Goal: Information Seeking & Learning: Find specific page/section

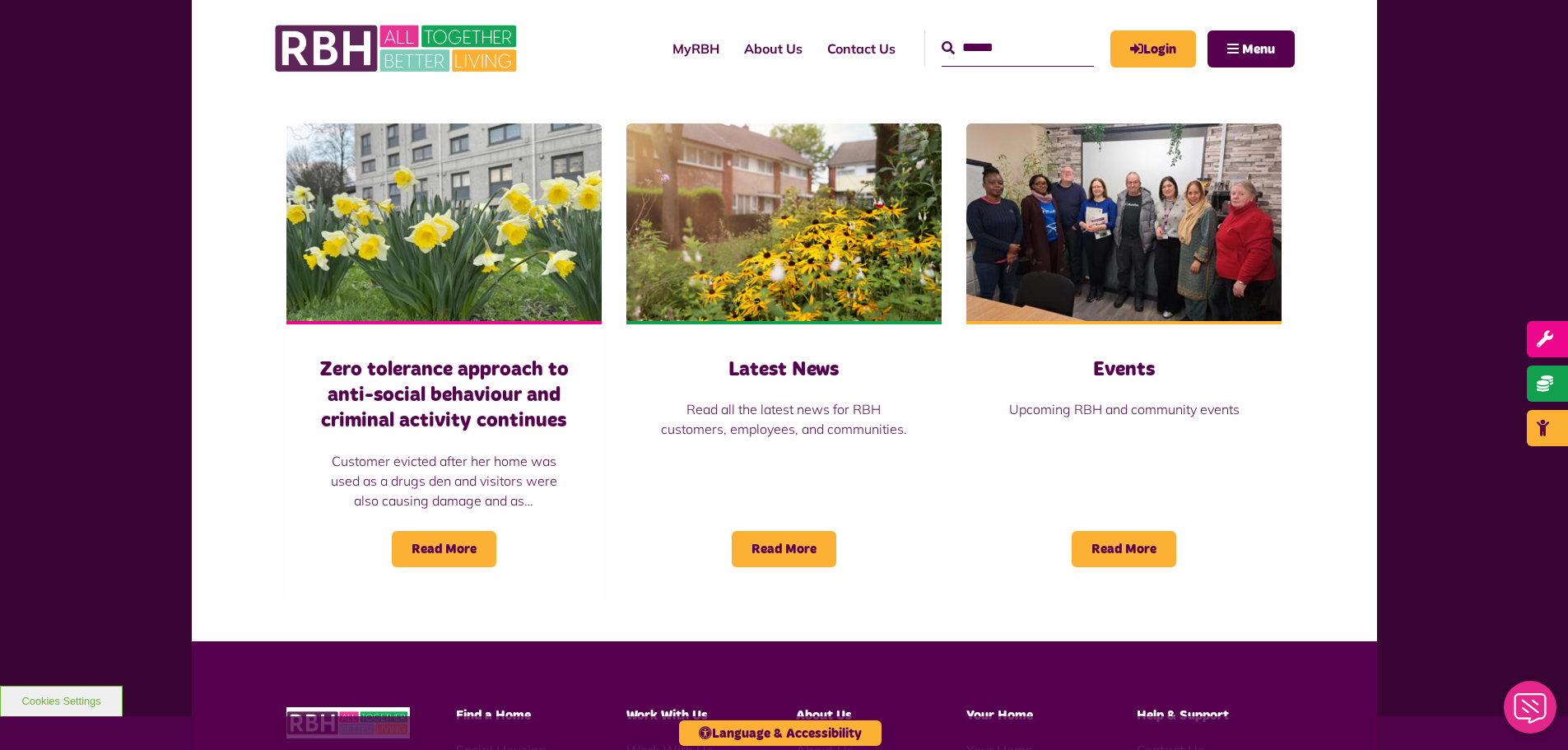
scroll to position [1153, 0]
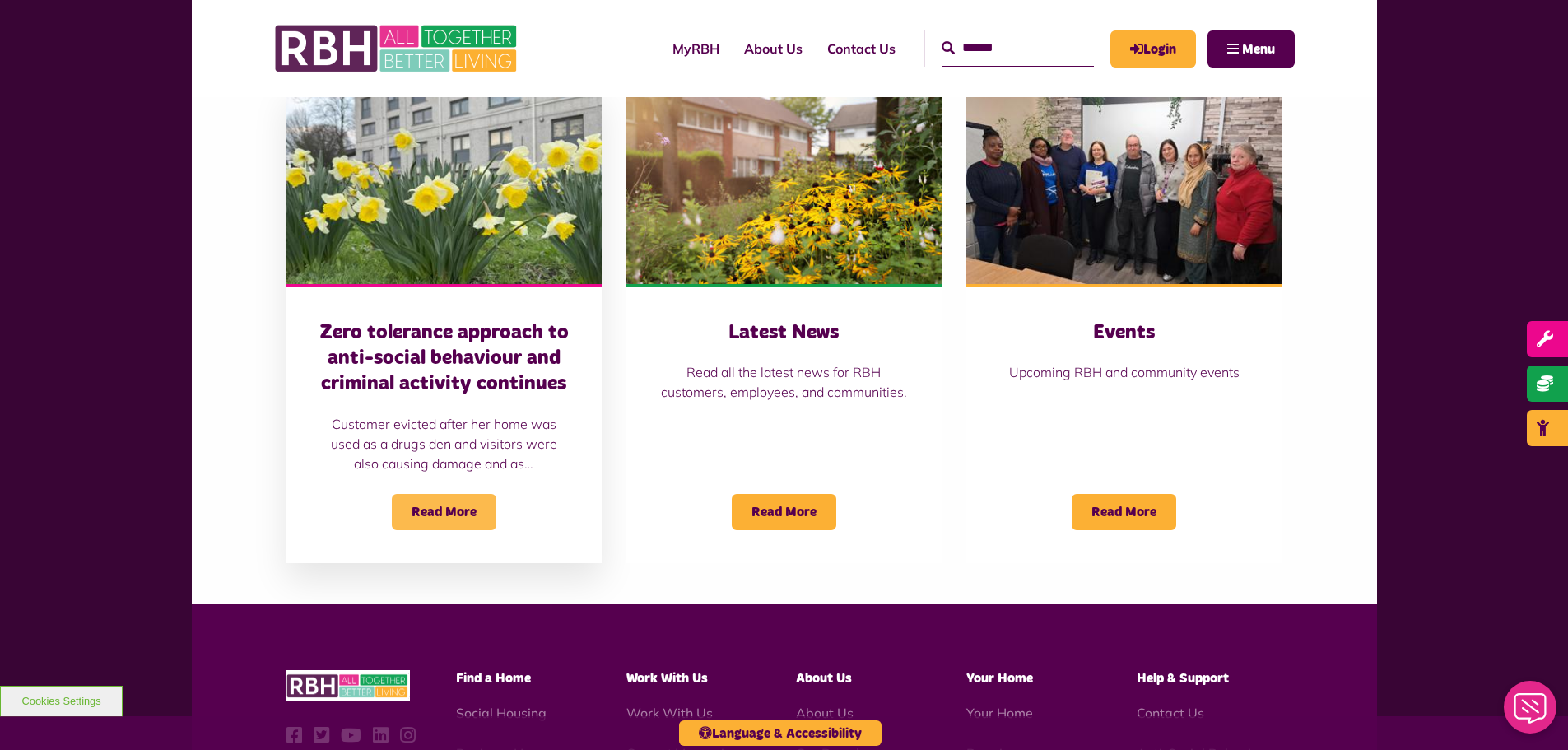
click at [433, 504] on span "Read More" at bounding box center [444, 512] width 105 height 36
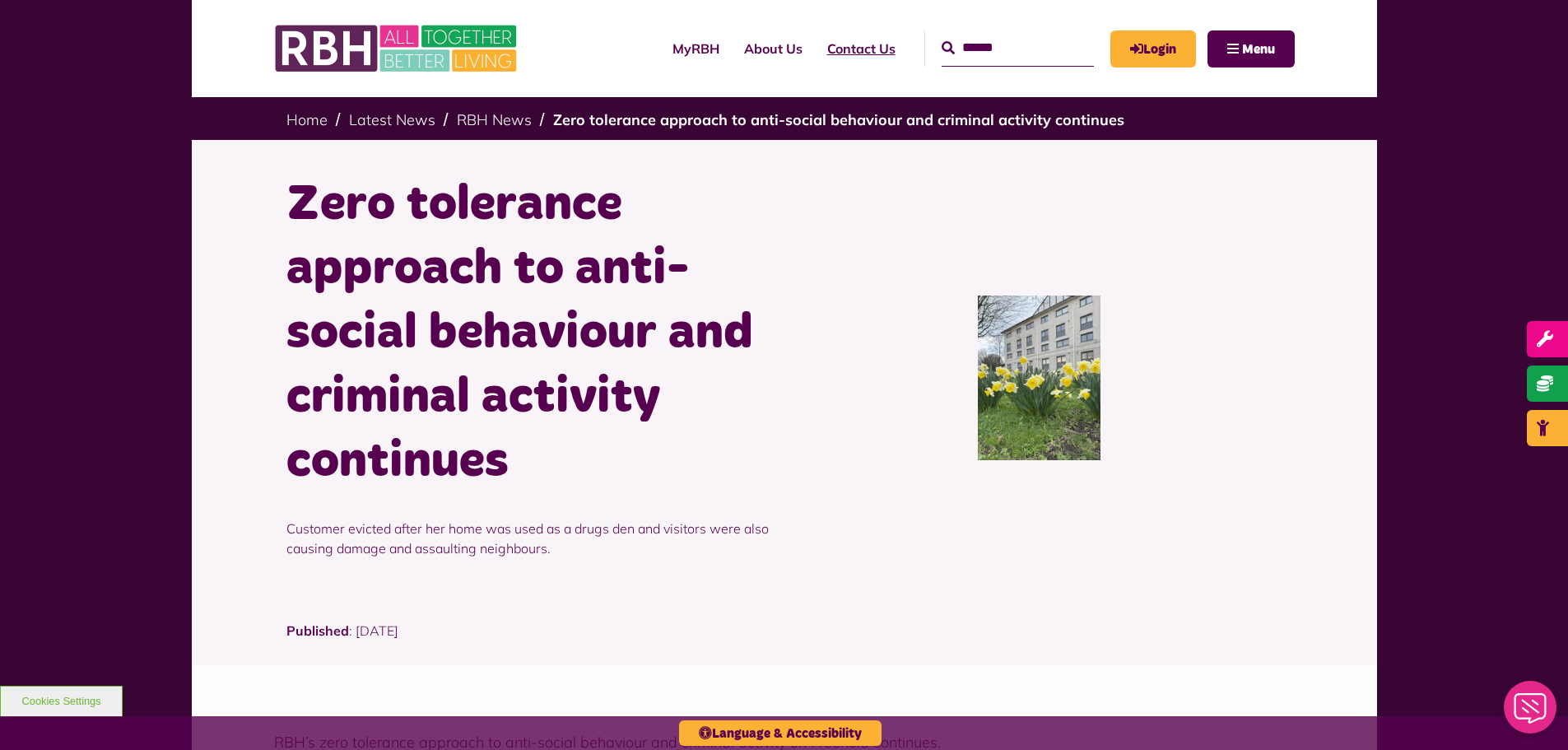
click at [840, 49] on link "Contact Us" at bounding box center [861, 48] width 93 height 44
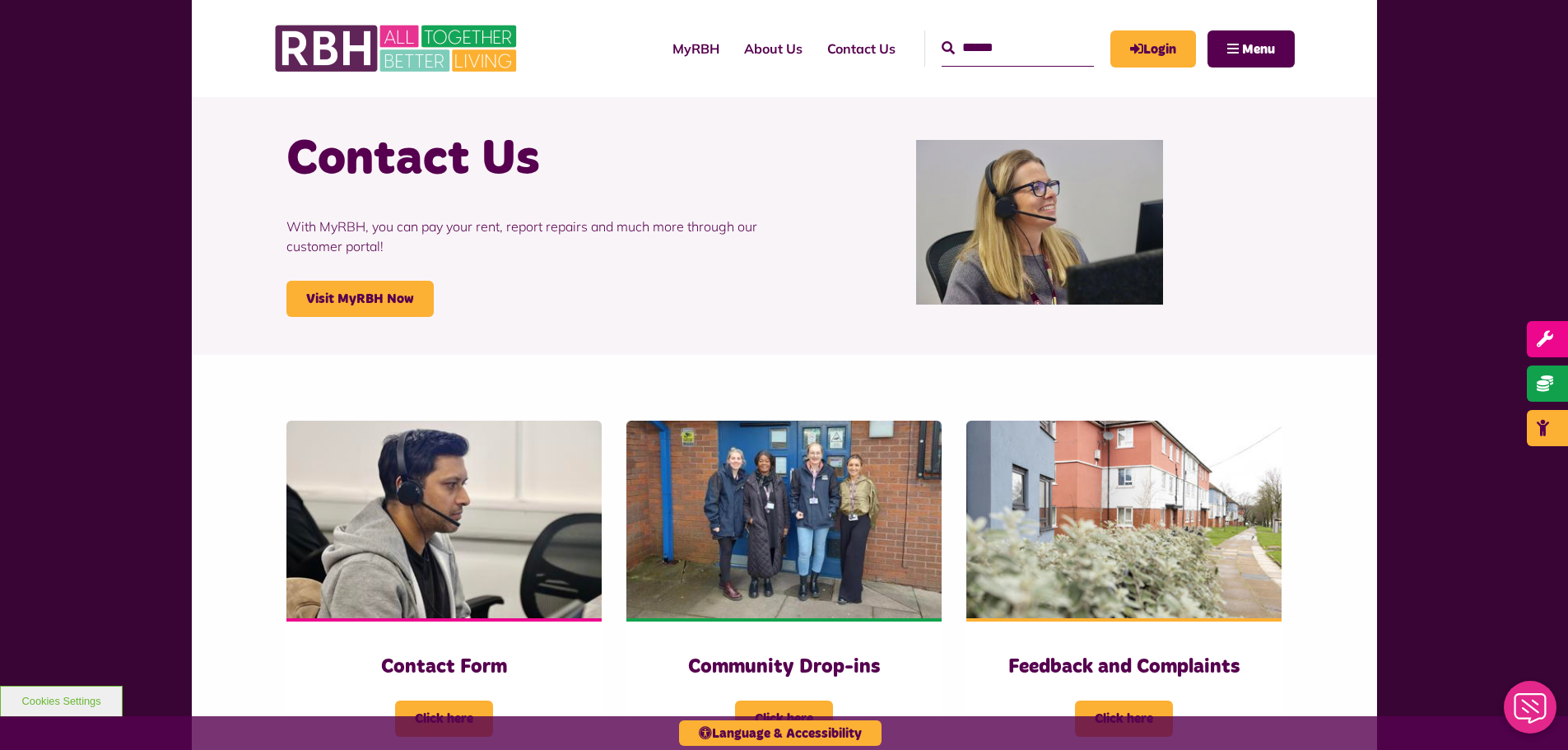
scroll to position [247, 0]
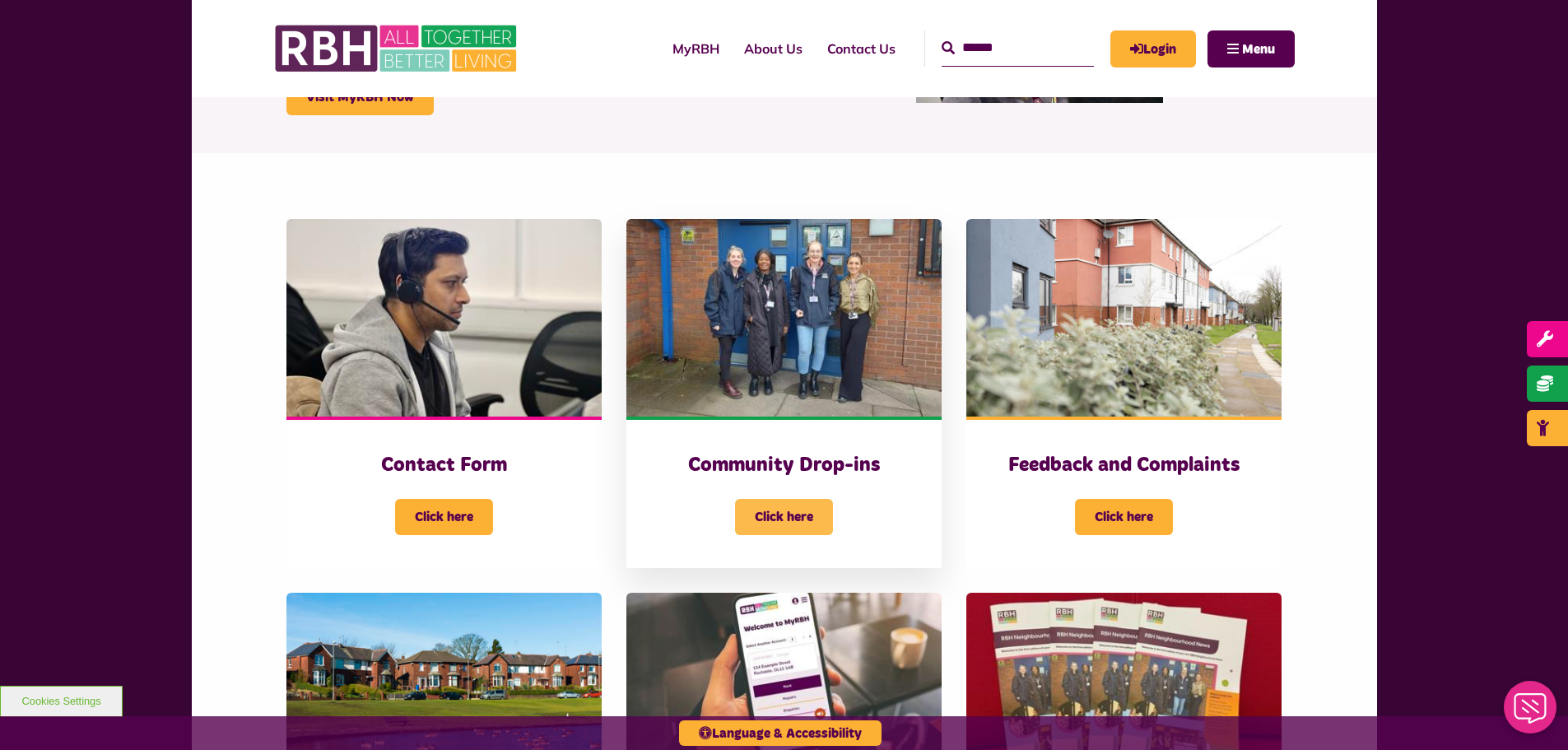
click at [794, 516] on span "Click here" at bounding box center [784, 517] width 98 height 36
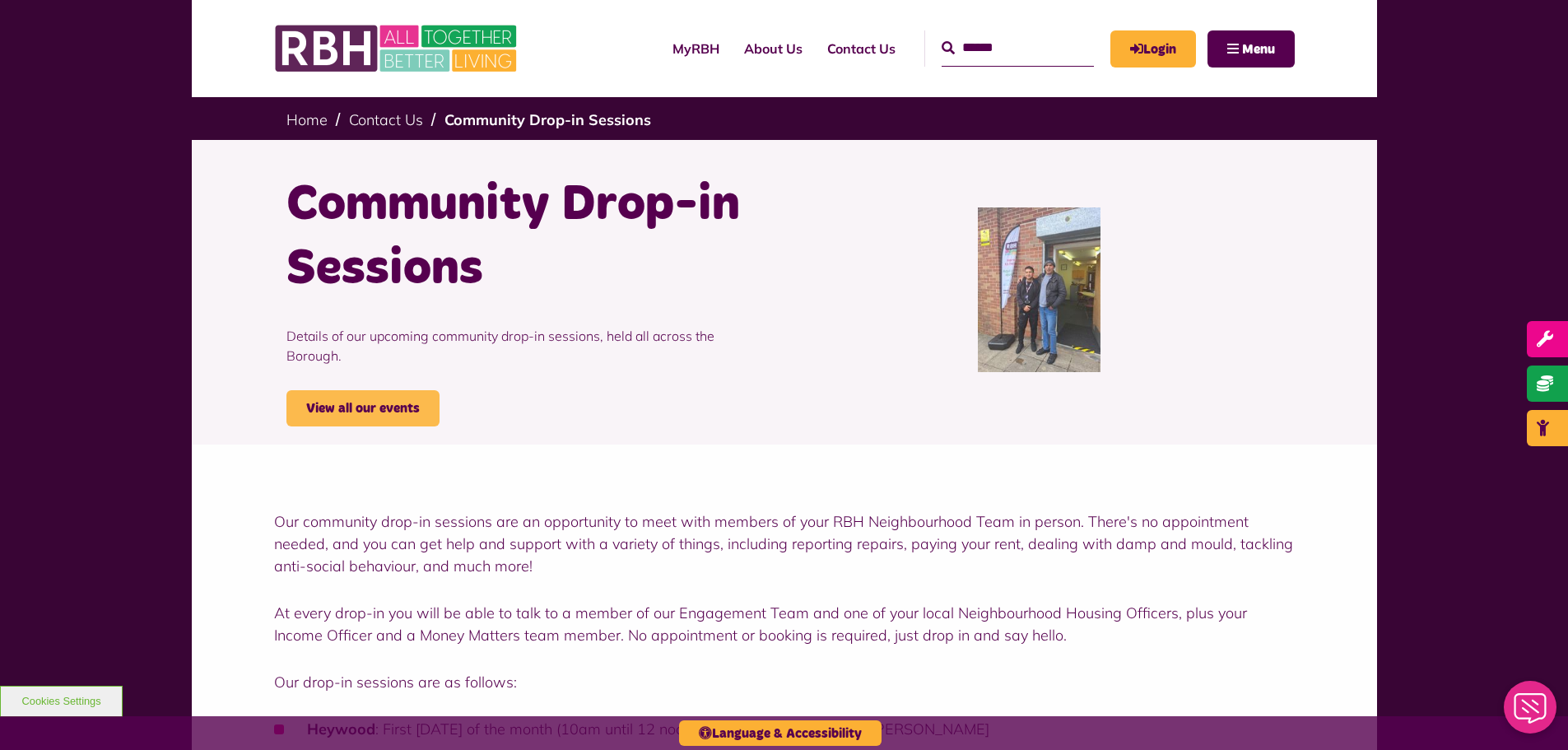
click at [368, 390] on link "View all our events" at bounding box center [363, 408] width 153 height 36
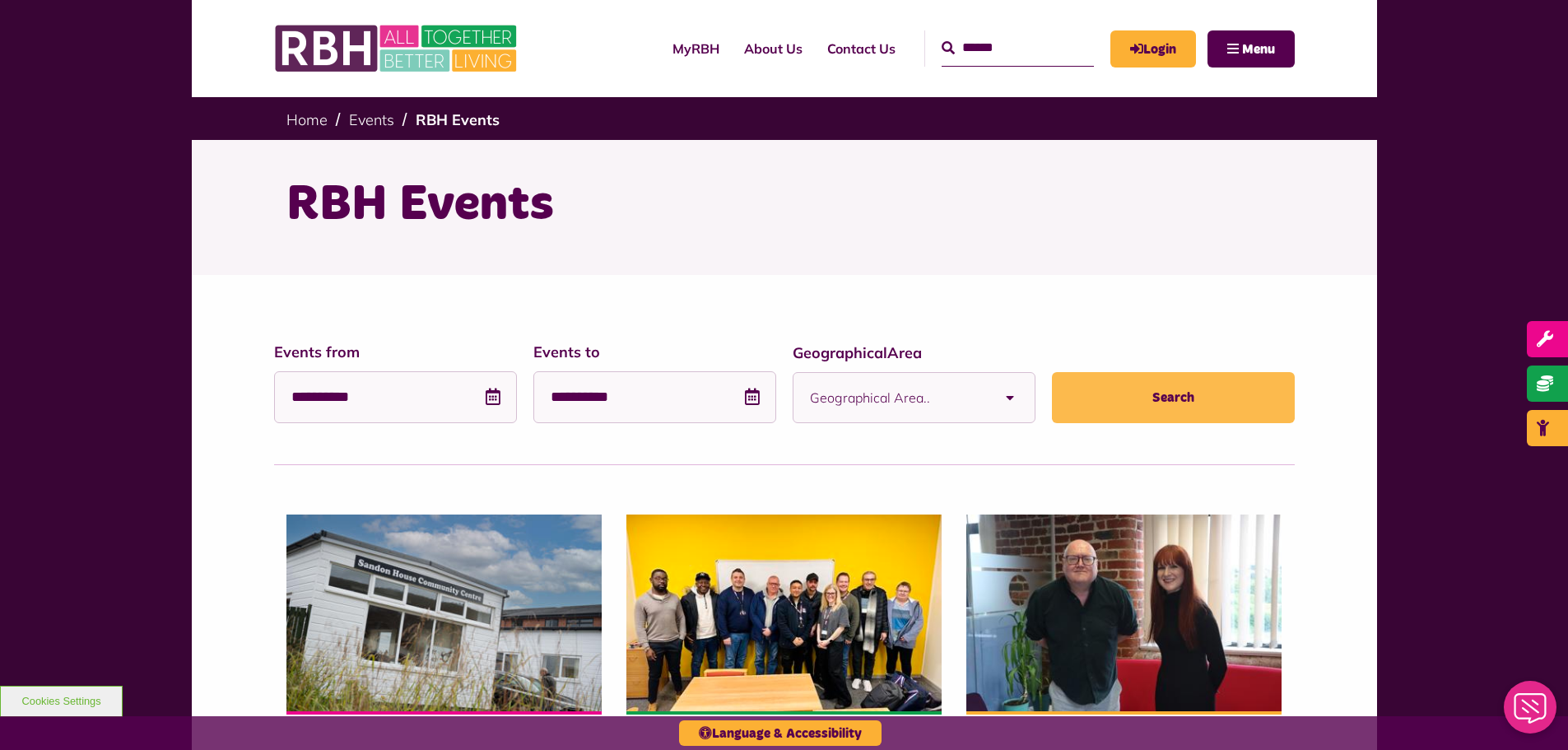
click at [1169, 395] on button "Search" at bounding box center [1172, 398] width 242 height 51
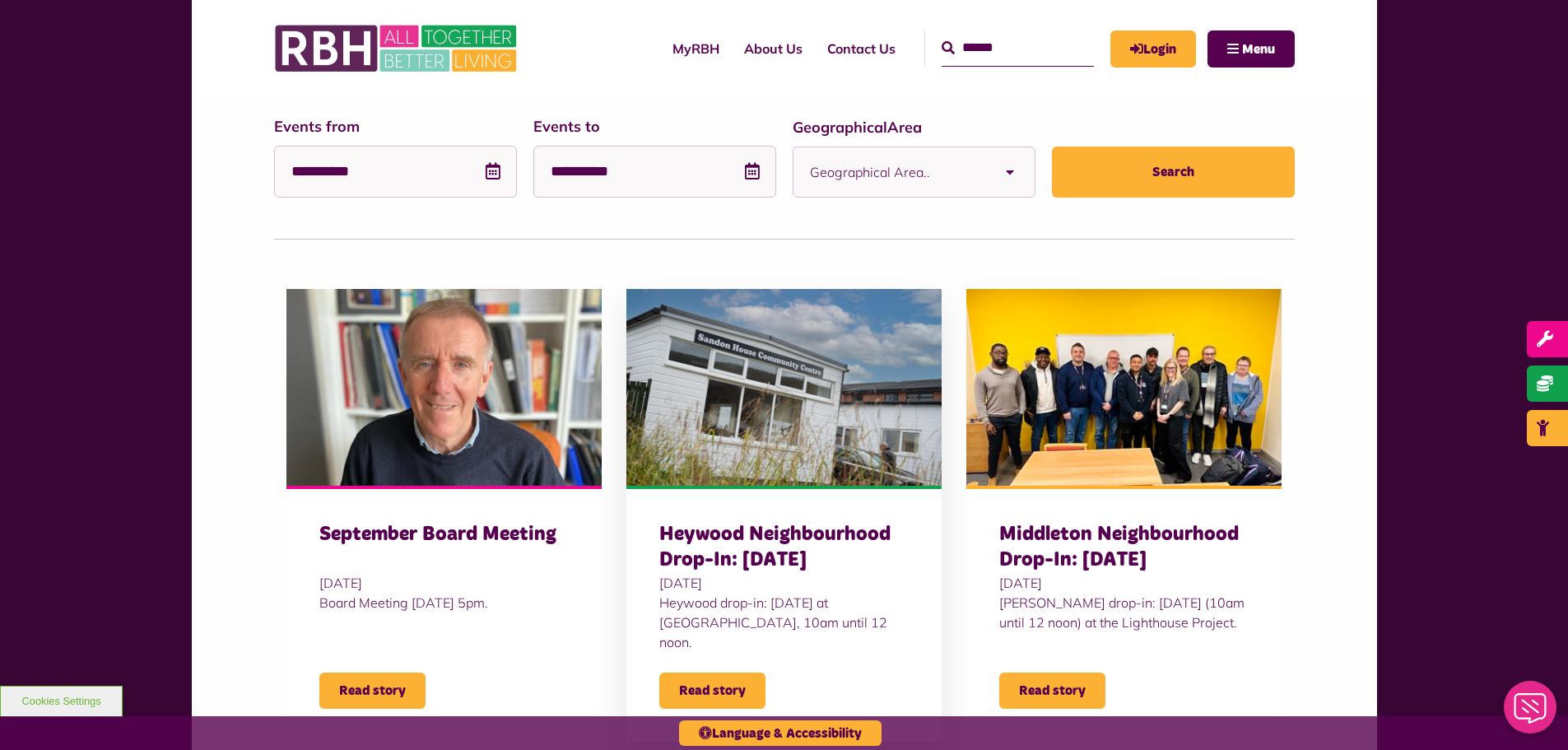
scroll to position [412, 0]
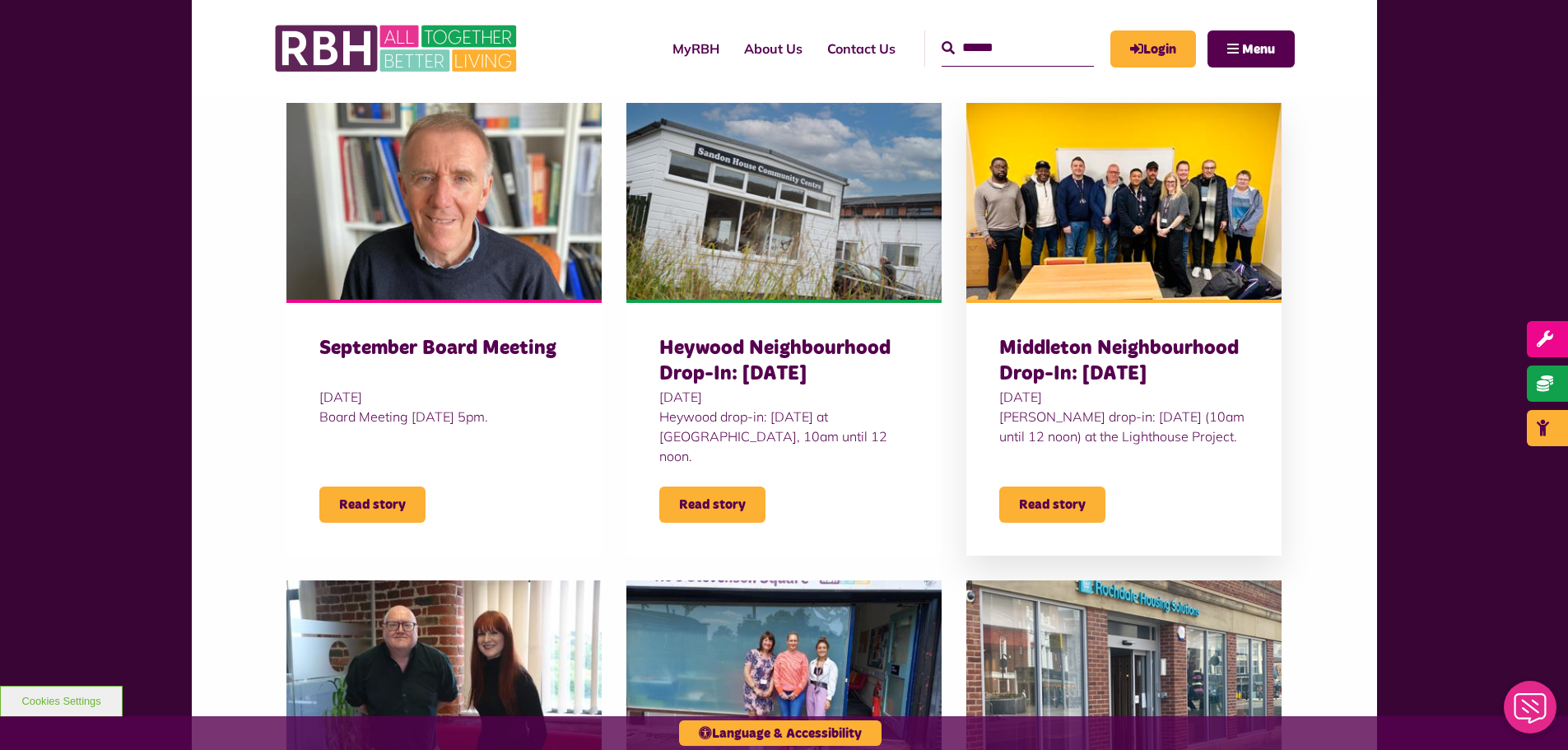
click at [1071, 230] on img at bounding box center [1124, 201] width 315 height 197
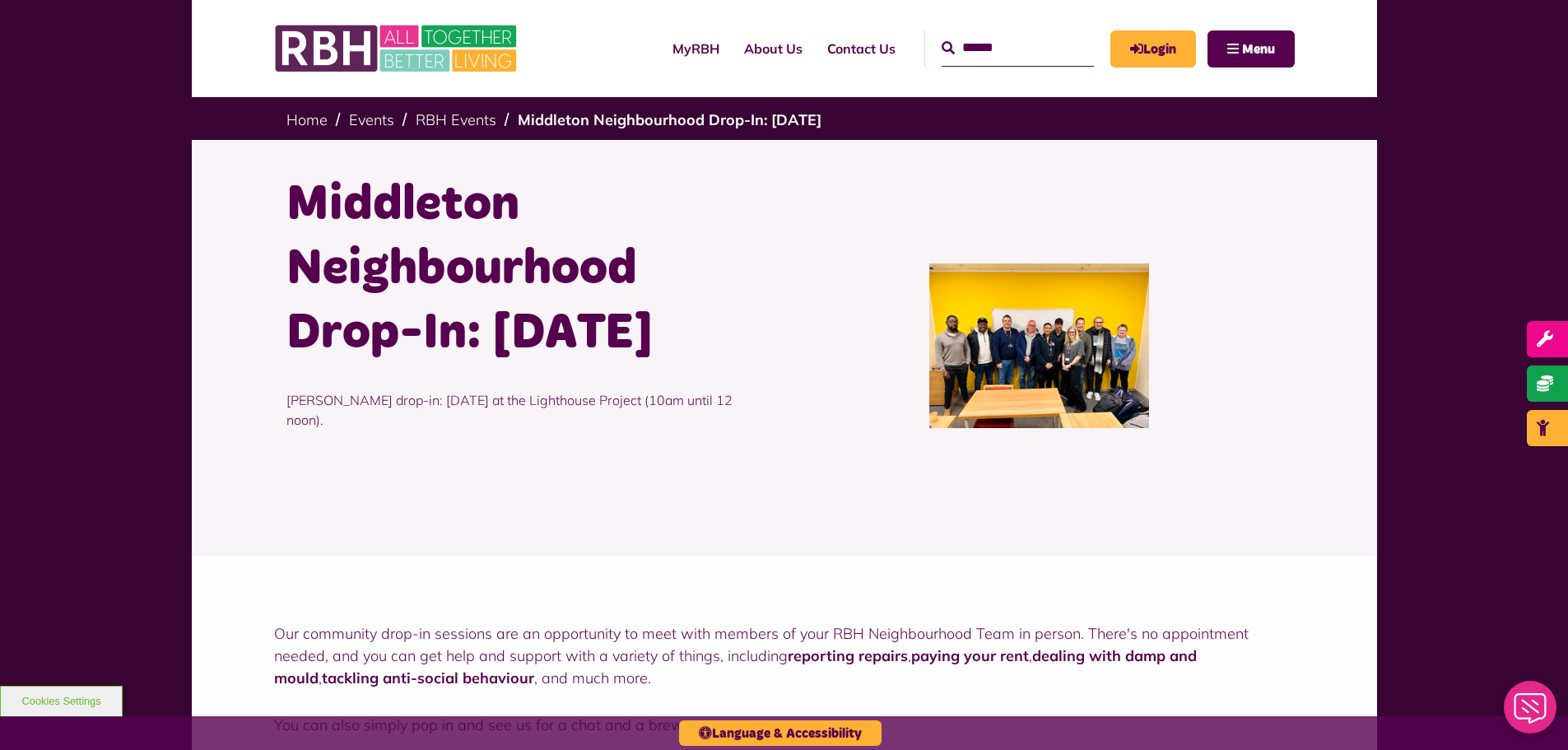
click at [1009, 372] on img at bounding box center [1039, 345] width 220 height 165
click at [1019, 357] on img at bounding box center [1039, 345] width 220 height 165
click at [1033, 371] on img at bounding box center [1039, 345] width 220 height 165
click at [1002, 371] on img at bounding box center [1039, 345] width 220 height 165
click at [825, 46] on link "Contact Us" at bounding box center [861, 48] width 93 height 44
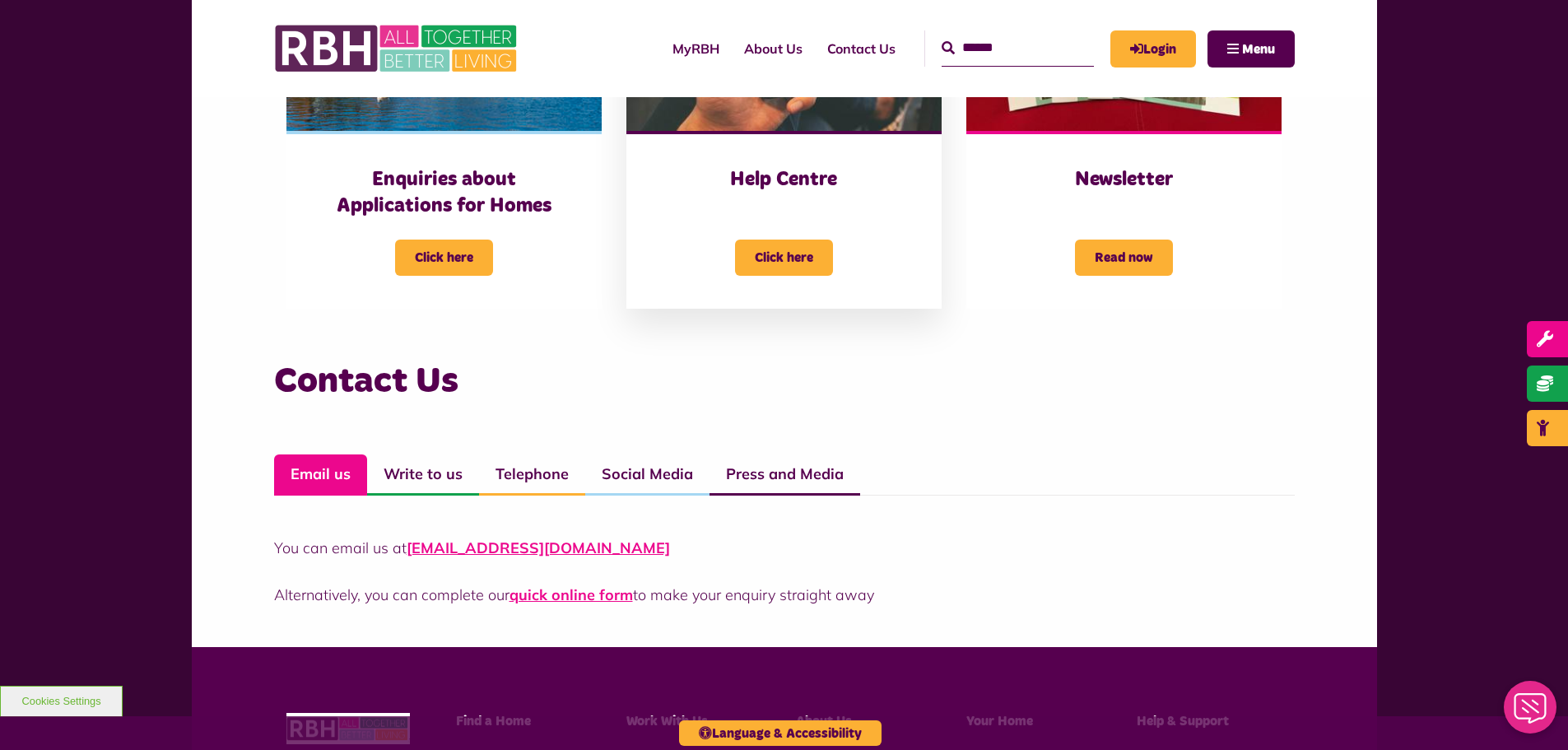
scroll to position [988, 0]
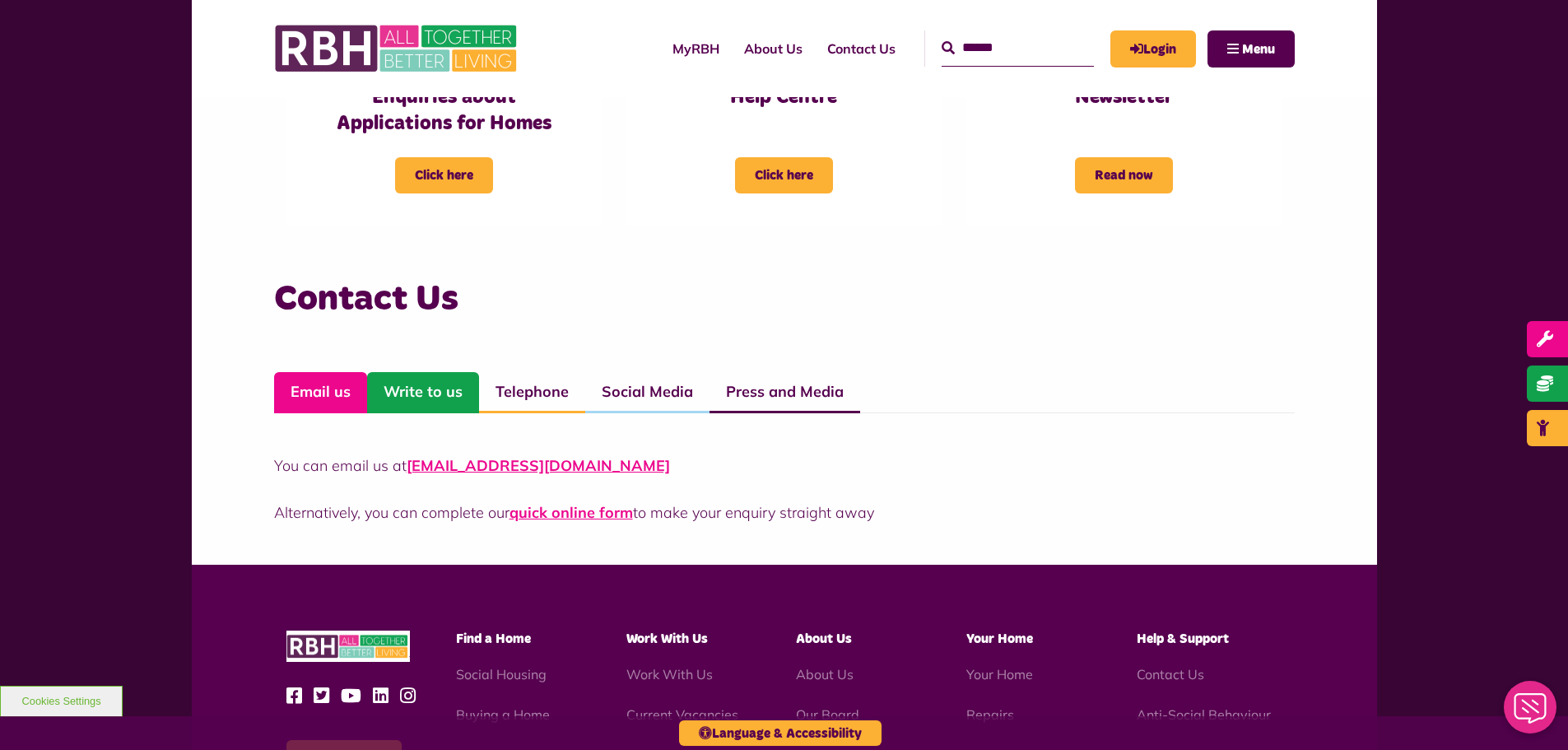
click at [427, 388] on link "Write to us" at bounding box center [423, 393] width 112 height 41
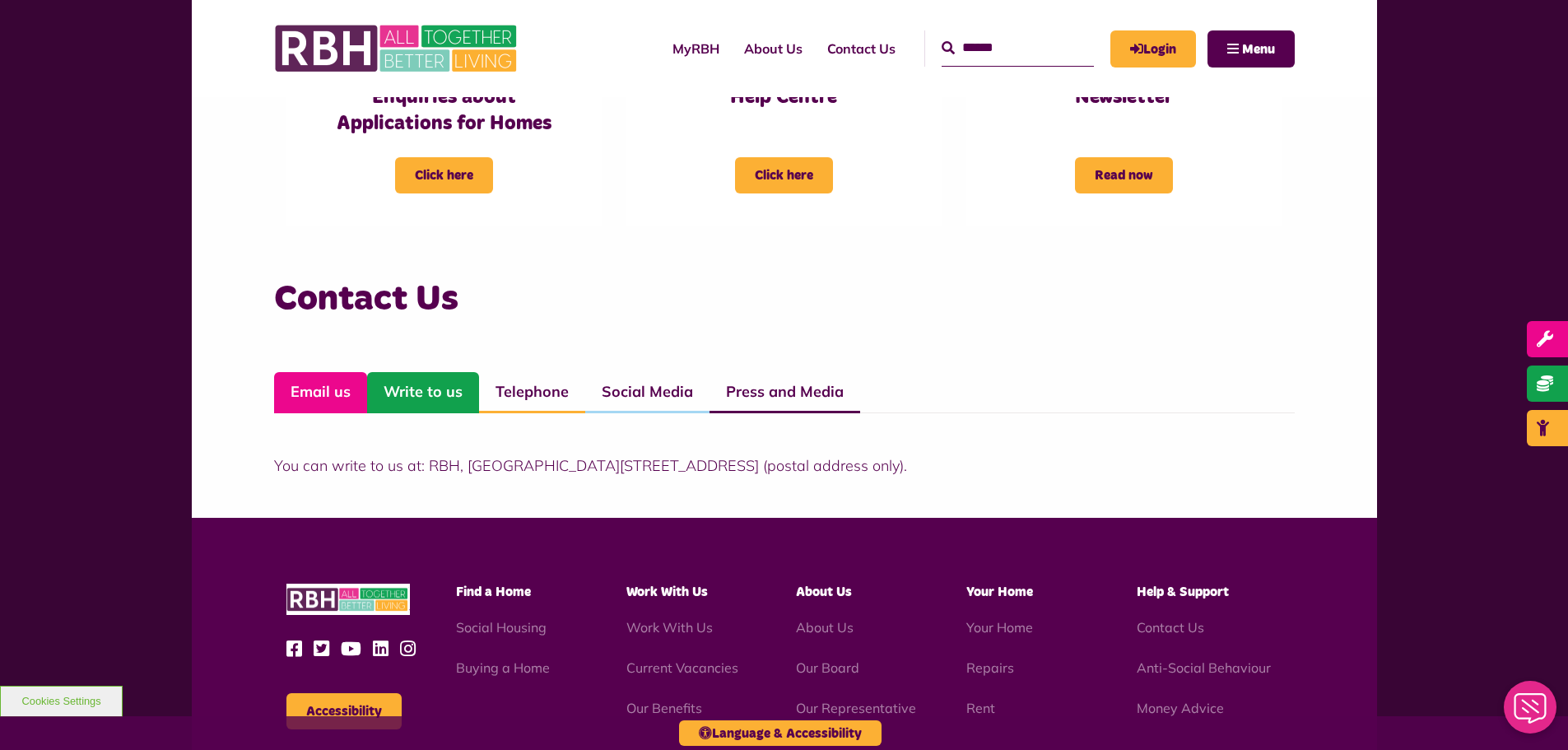
click at [332, 391] on link "Email us" at bounding box center [320, 393] width 93 height 41
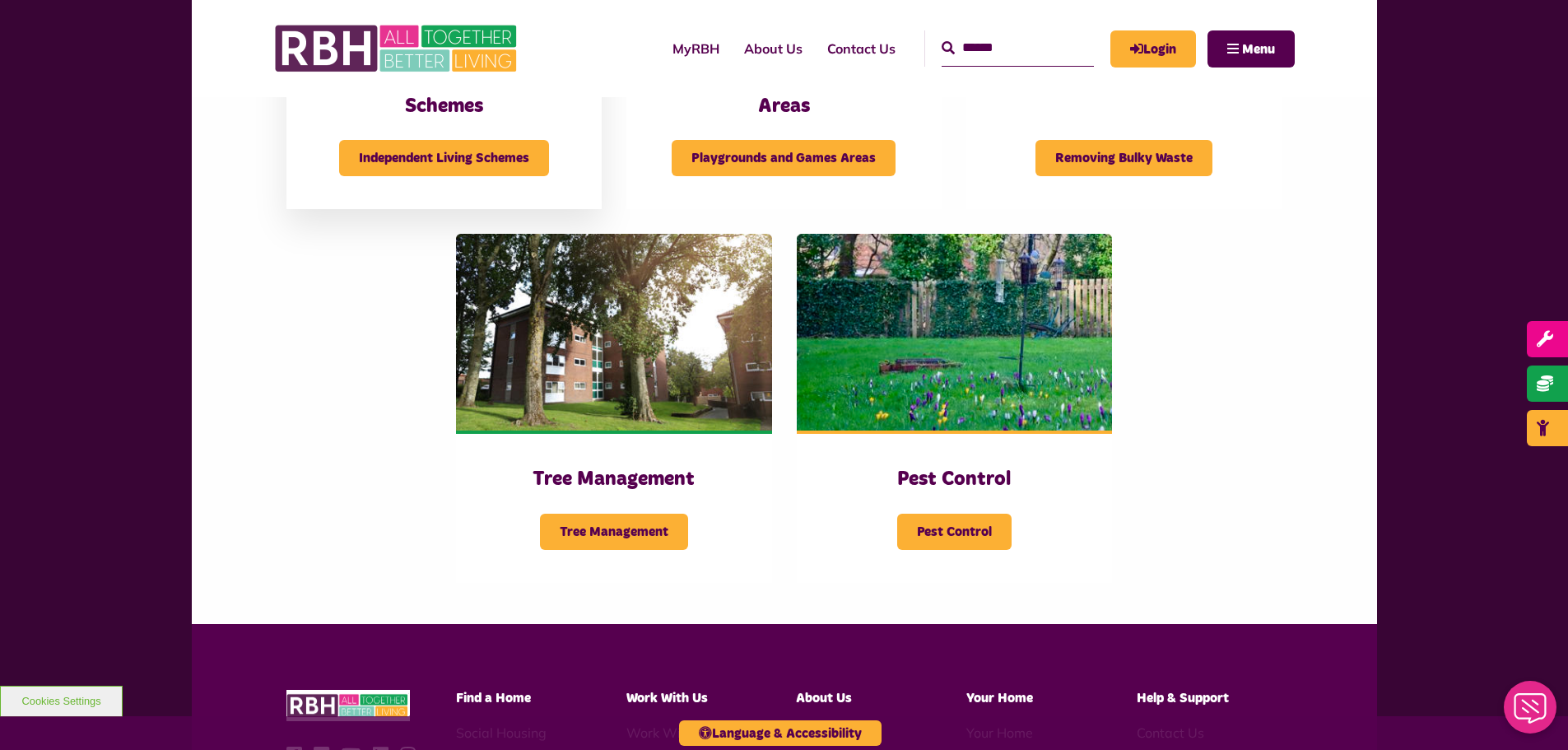
scroll to position [1070, 0]
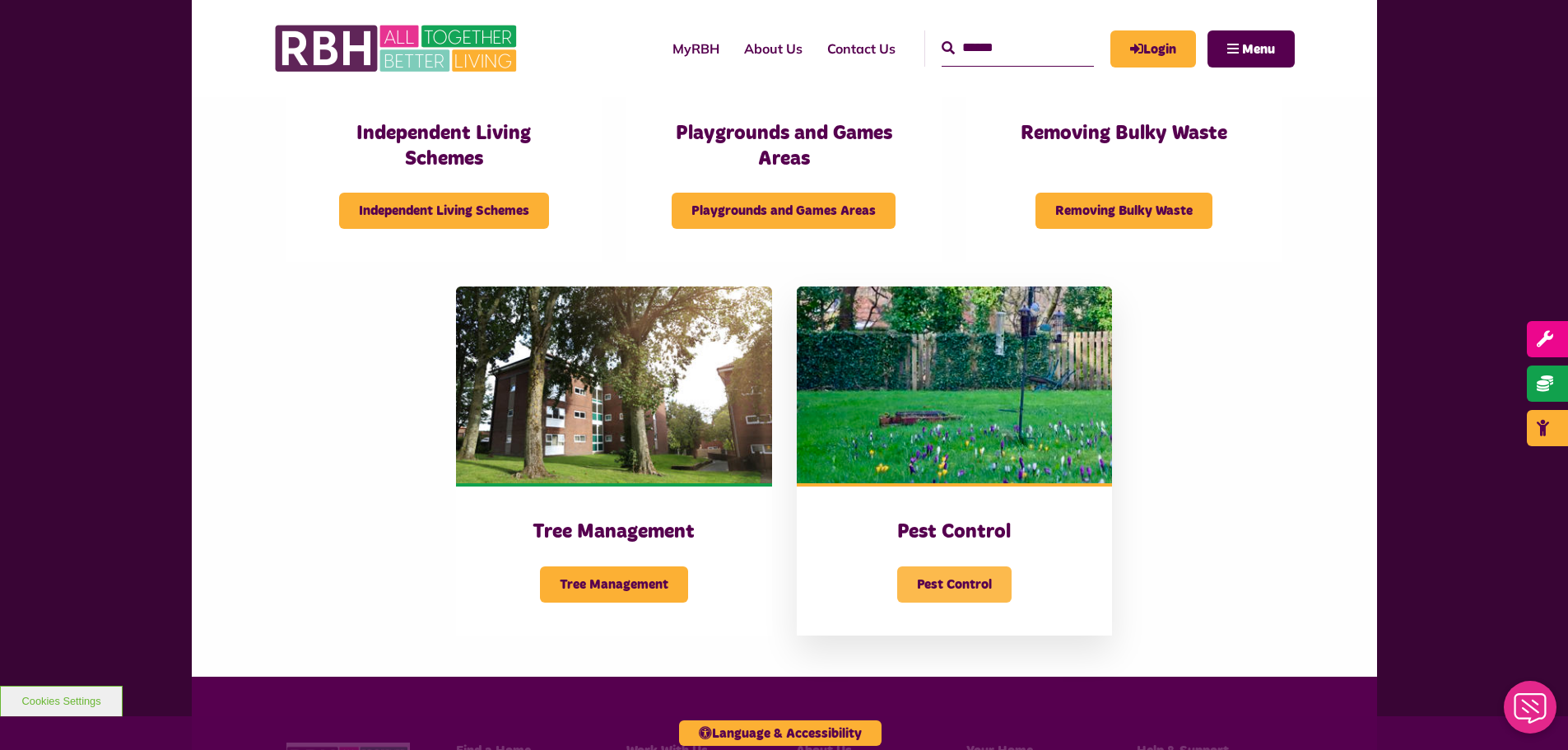
click at [962, 582] on span "Pest Control" at bounding box center [953, 584] width 114 height 36
